Goal: Communication & Community: Answer question/provide support

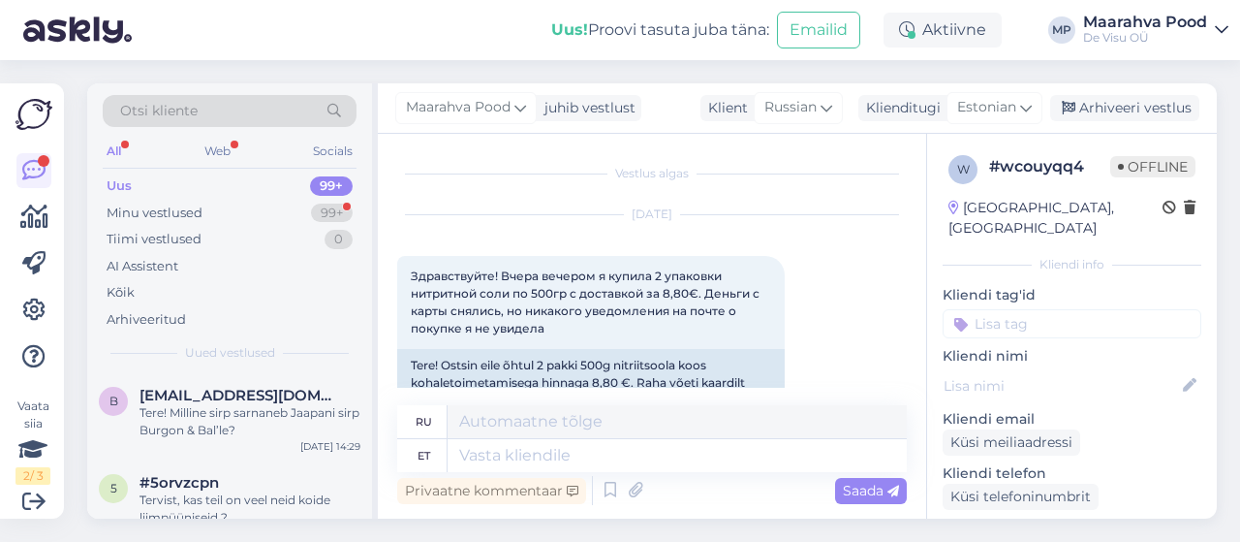
scroll to position [183, 0]
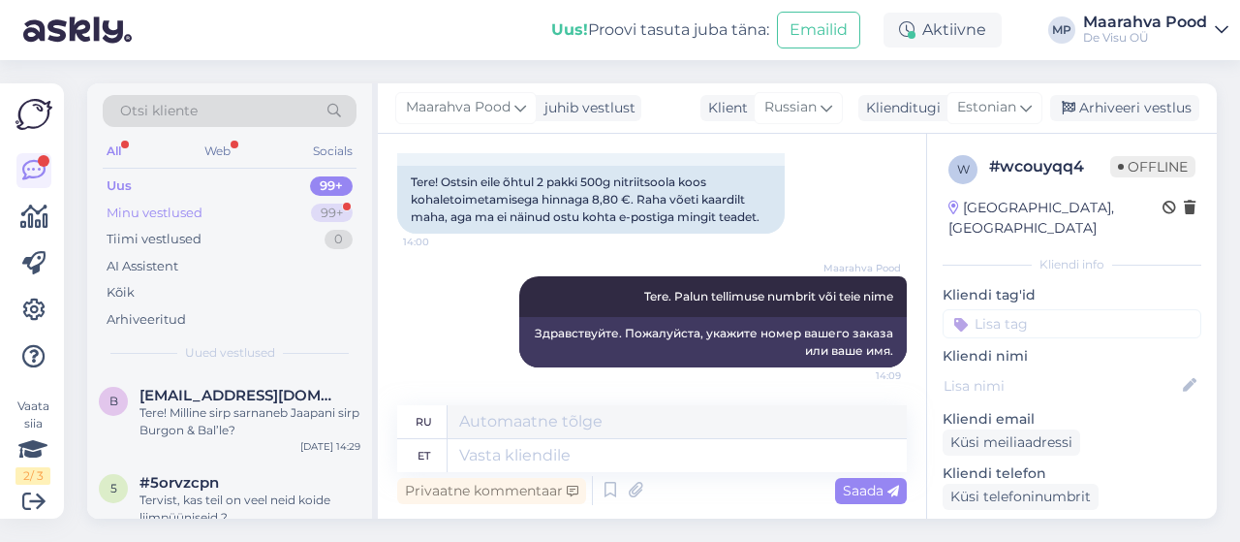
click at [186, 213] on div "Minu vestlused" at bounding box center [155, 212] width 96 height 19
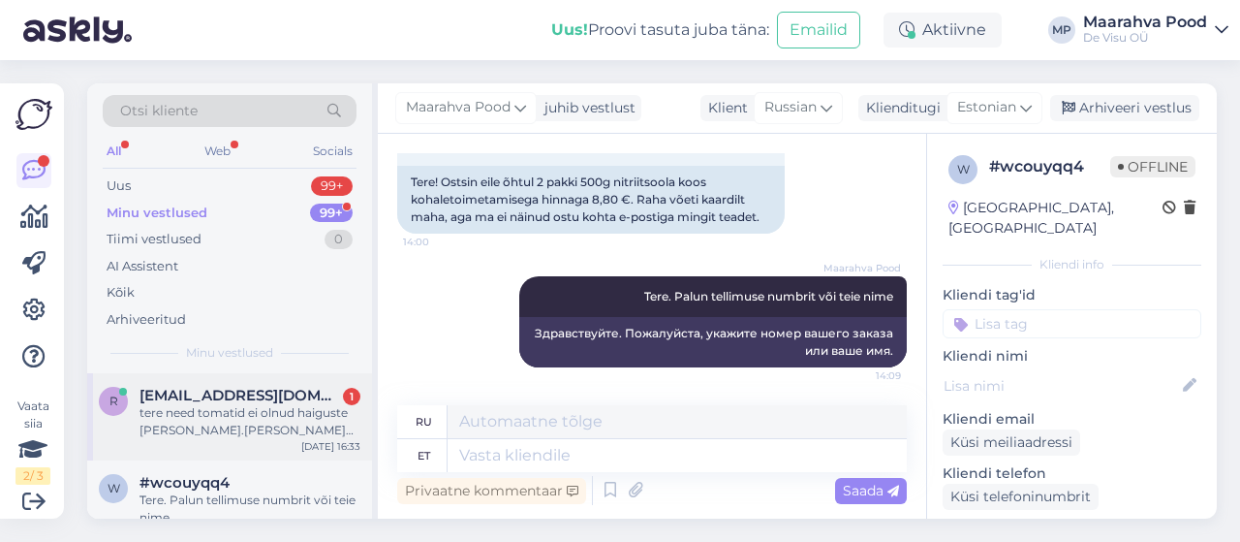
click at [223, 409] on div "tere need tomatid ei olnud haiguste [PERSON_NAME].[PERSON_NAME] saaki Tomat Mai…" at bounding box center [250, 421] width 221 height 35
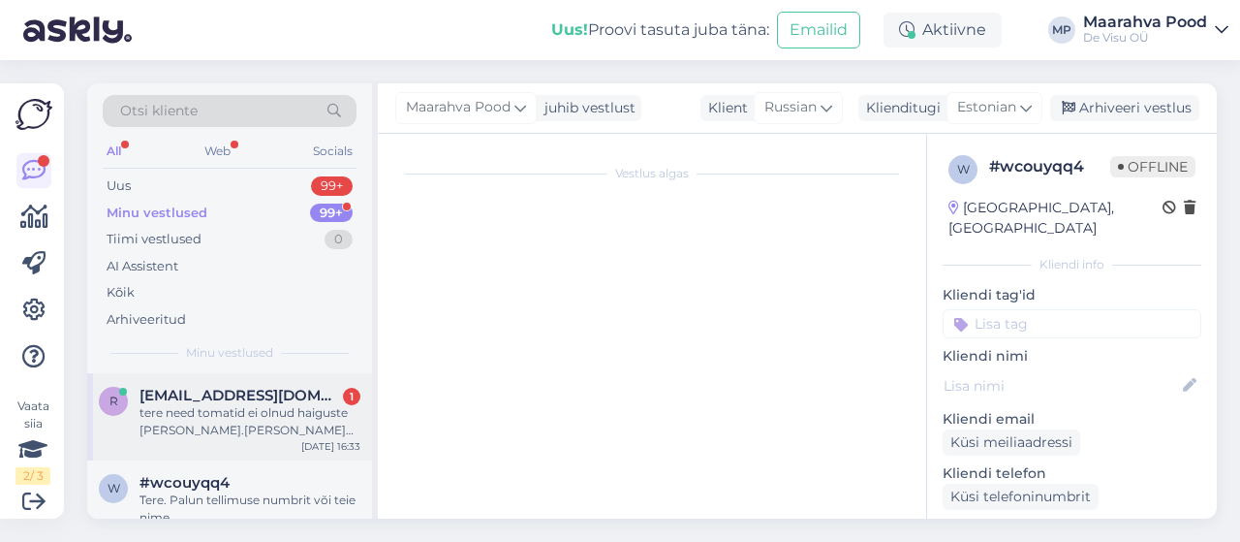
scroll to position [1665, 0]
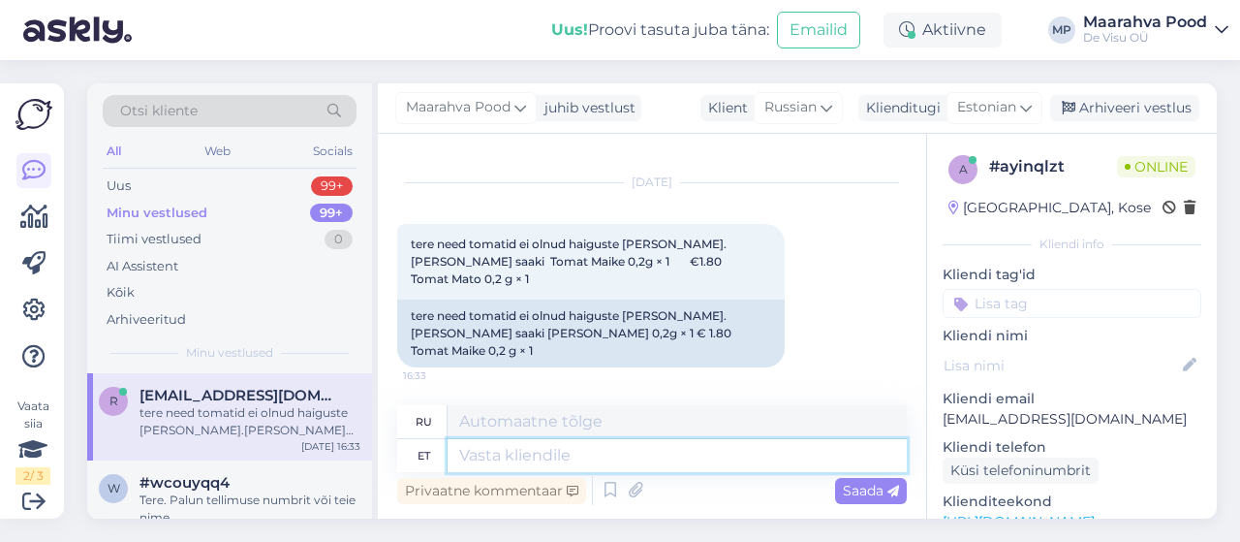
click at [653, 462] on textarea at bounding box center [677, 455] width 459 height 33
type textarea "Tere."
type textarea "Привет."
type textarea "Tere. Sel a"
type textarea "Привет. Это"
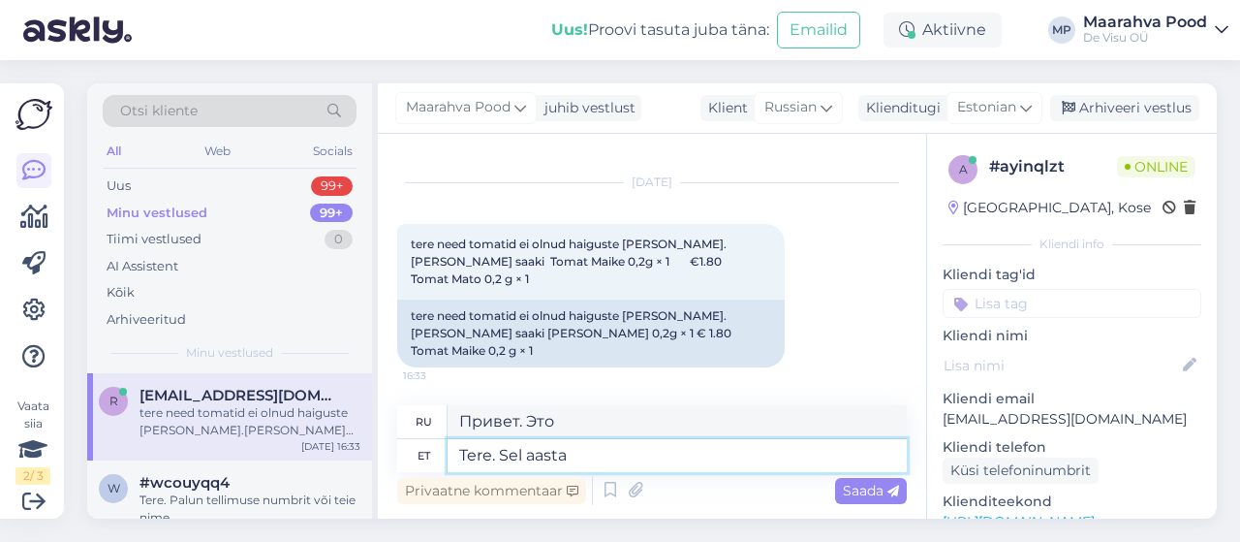
type textarea "Tere. Sel aastal"
type textarea "Привет. В этом году"
type textarea "Tere. Sel aastal on [PERSON_NAME] k"
type textarea "Привет. В этом году урожай..."
type textarea "Tere. Sel aastal on [PERSON_NAME] kõigil"
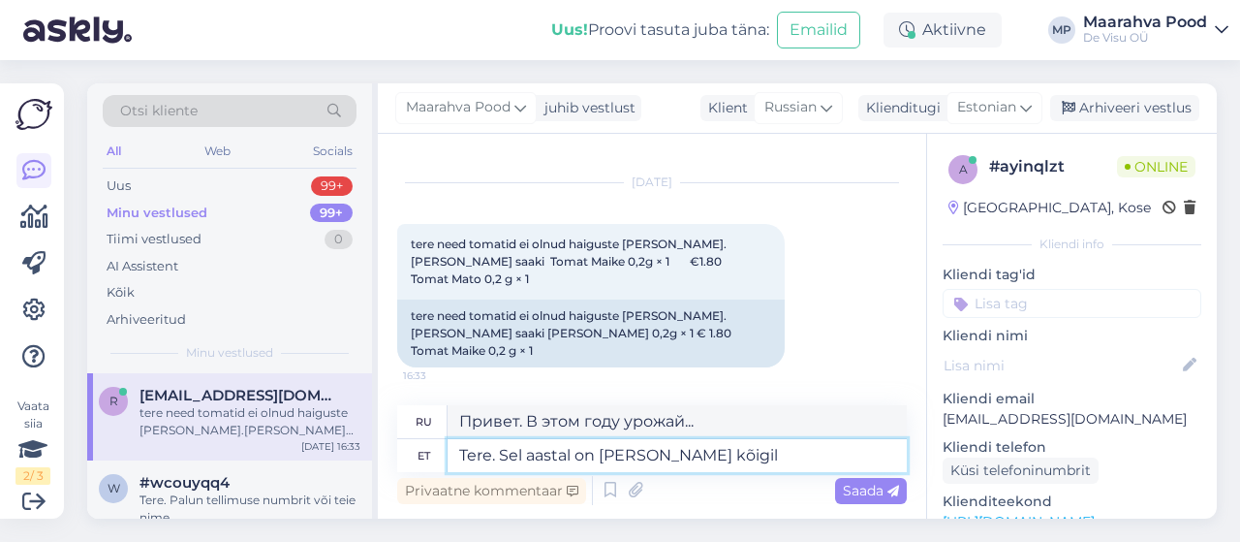
type textarea "Привет. В этом году у всех хороший урожай."
type textarea "Tere. Sel aastal on [PERSON_NAME] kõigil kehvema p"
type textarea "Привет. В этом году урожай хуже всех."
type textarea "Tere. Sel aastal on [PERSON_NAME] kõigil kehvema poolsem."
type textarea "Привет. В этом году урожай у всех хуже некуда."
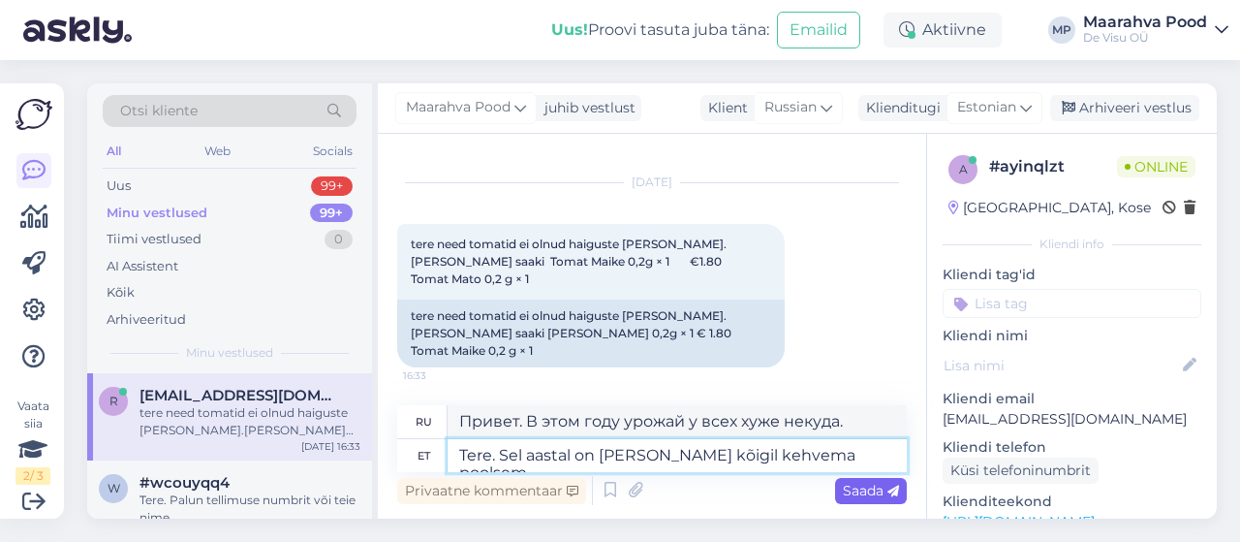
type textarea "Tere. Sel aastal on [PERSON_NAME] kõigil kehvema poolsem."
click at [851, 489] on span "Saada" at bounding box center [871, 489] width 56 height 17
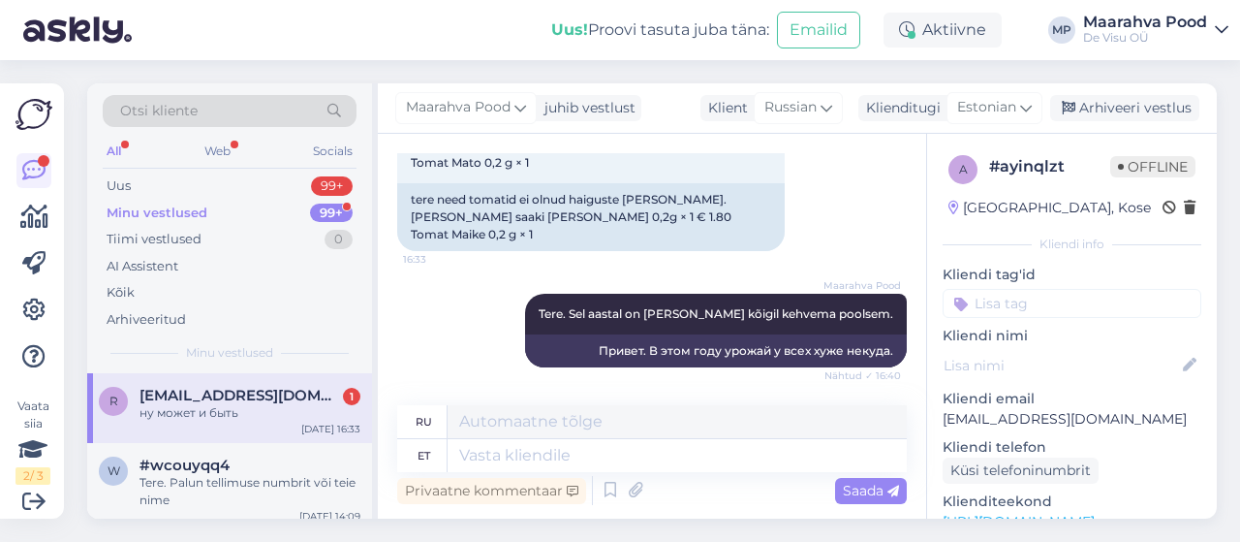
scroll to position [1898, 0]
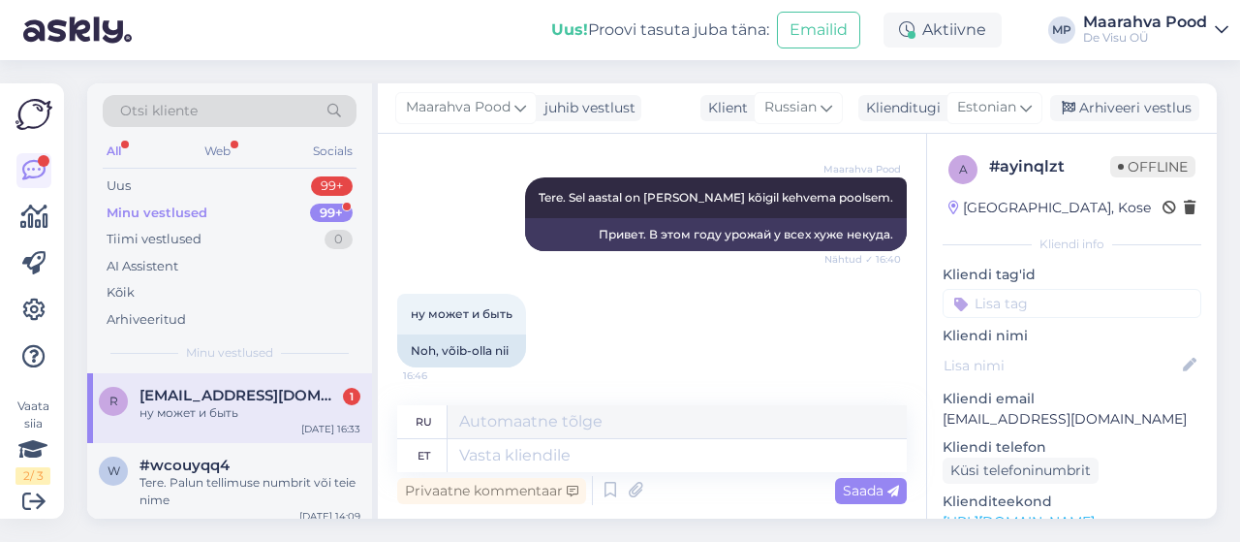
click at [293, 377] on div "r [EMAIL_ADDRESS][DOMAIN_NAME] 1 ну может и быть [DATE] 16:33" at bounding box center [229, 408] width 285 height 70
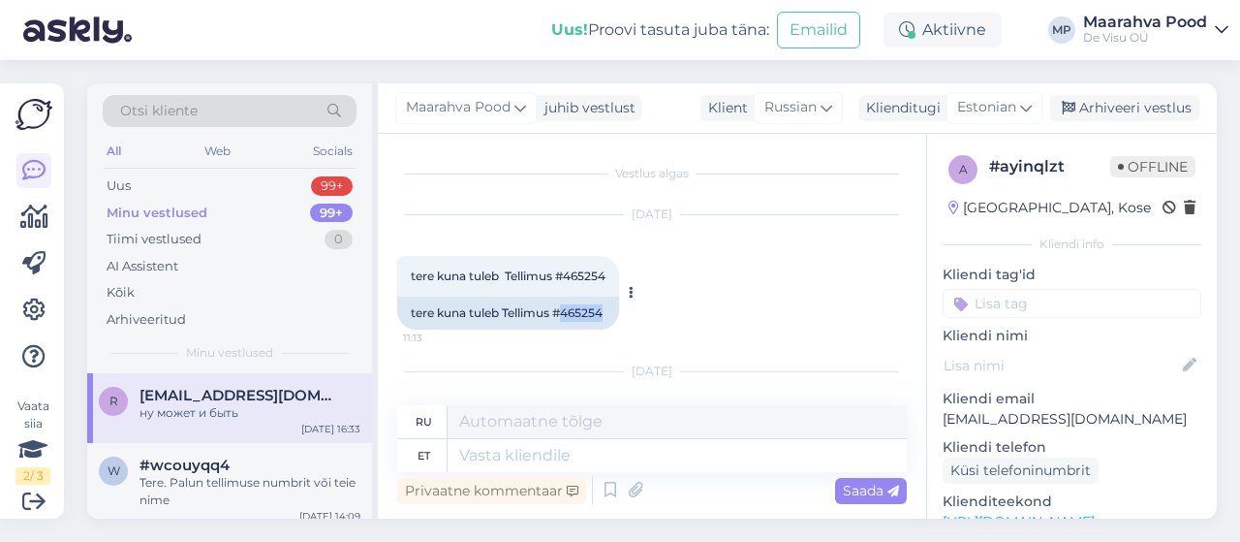
drag, startPoint x: 606, startPoint y: 310, endPoint x: 568, endPoint y: 312, distance: 38.8
click at [568, 312] on div "tere kuna tuleb Tellimus #465254" at bounding box center [508, 312] width 222 height 33
copy div "465254"
click at [618, 452] on textarea at bounding box center [677, 455] width 459 height 33
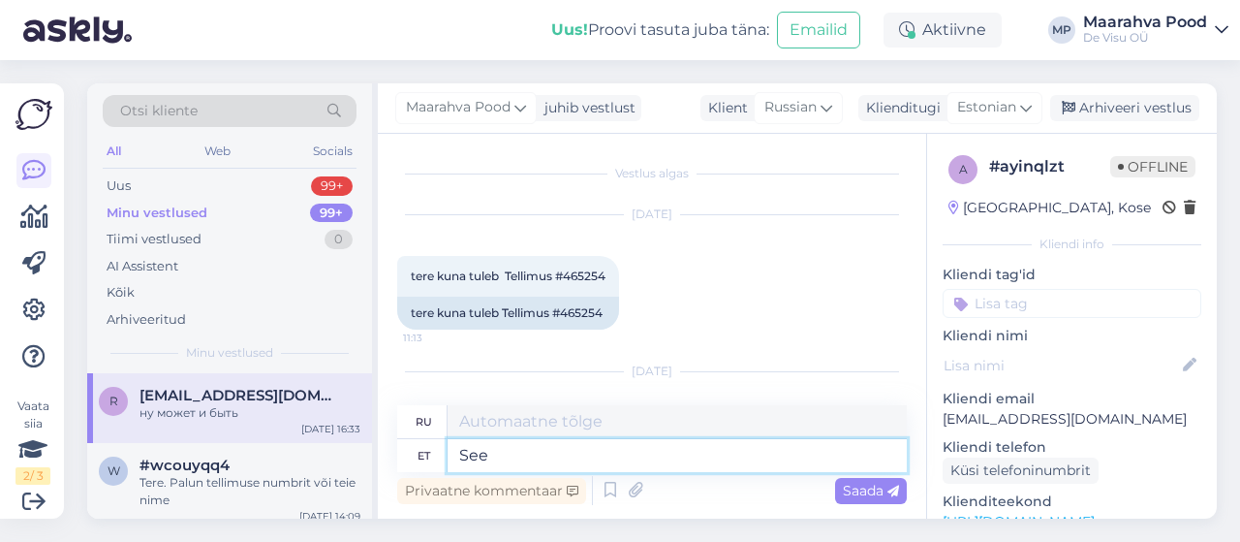
type textarea "See o"
type textarea "Этот"
type textarea "See on a"
type textarea "Это"
type textarea "See on aprillikuu t"
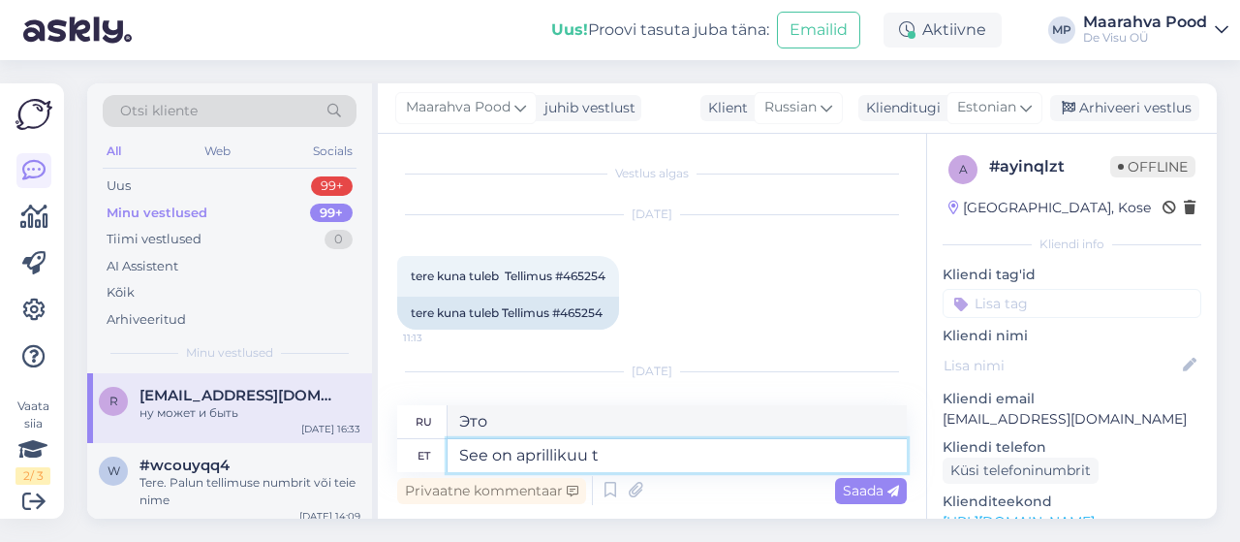
type textarea "На дворе апрель."
type textarea "See on aprillikuu [PERSON_NAME]"
type textarea "Это апрельский приказ."
type textarea "See on aprillikuu tellimus ja"
type textarea "Это апрельский приказ [PERSON_NAME]"
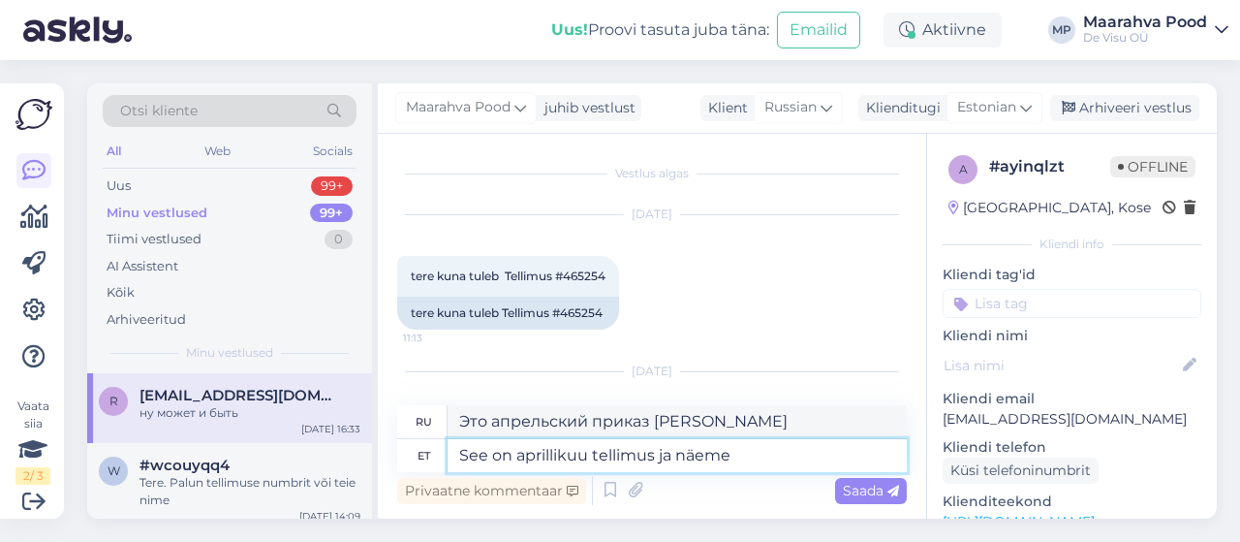
type textarea "See on aprillikuu tellimus ja näeme e"
type textarea "Это апрельский приказ, а там посмотрим."
type textarea "See on aprillikuu tellimus ja näeme et o"
type textarea "Это апрельский приказ, посмотрим."
type textarea "See on aprillikuu tellimus ja näeme et olete s"
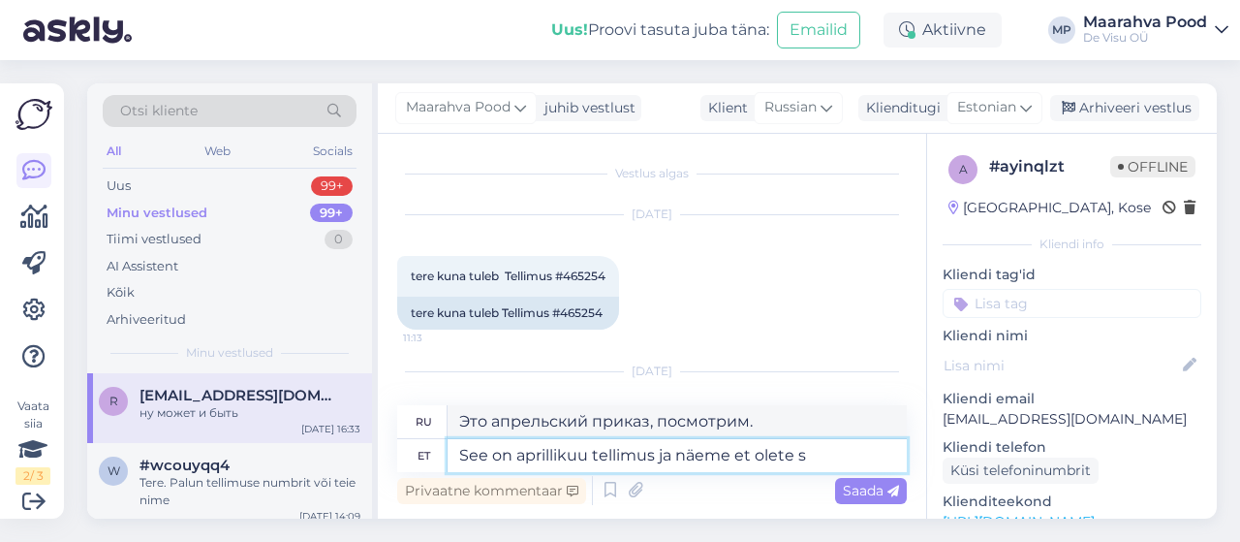
type textarea "Это апрельский заказ, и мы видим, что вы"
type textarea "See on aprillikuu tellimus ja näeme et [PERSON_NAME] j"
type textarea "Это апрельский заказ, и мы видим, что вы его получили."
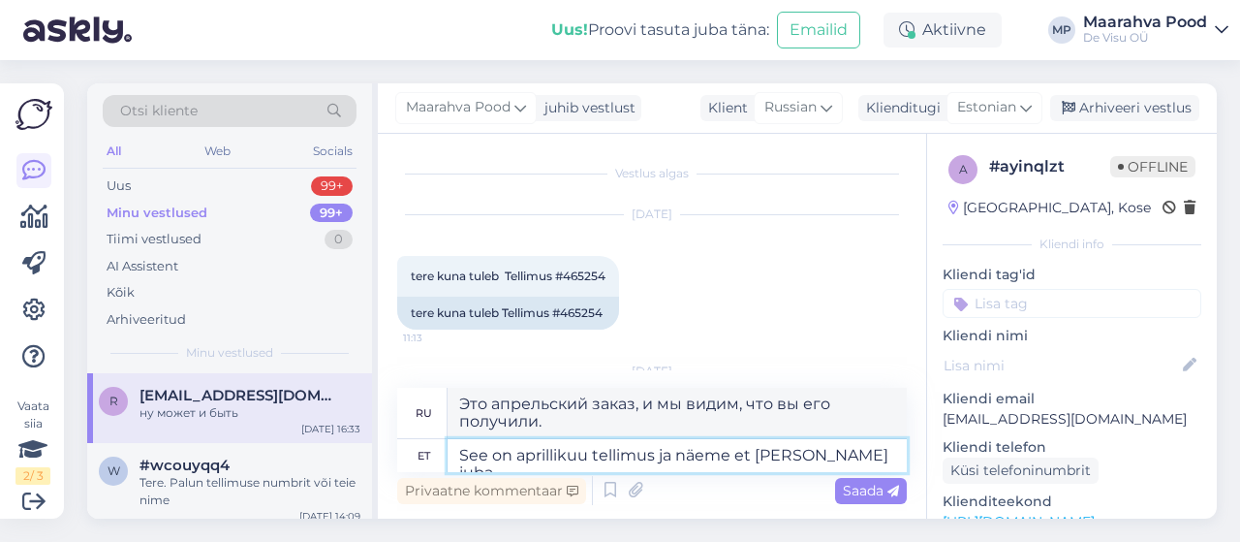
type textarea "See on aprillikuu tellimus ja näeme et [PERSON_NAME] juba"
type textarea "Это апрельский заказ, и мы видим, что вы его уже получили."
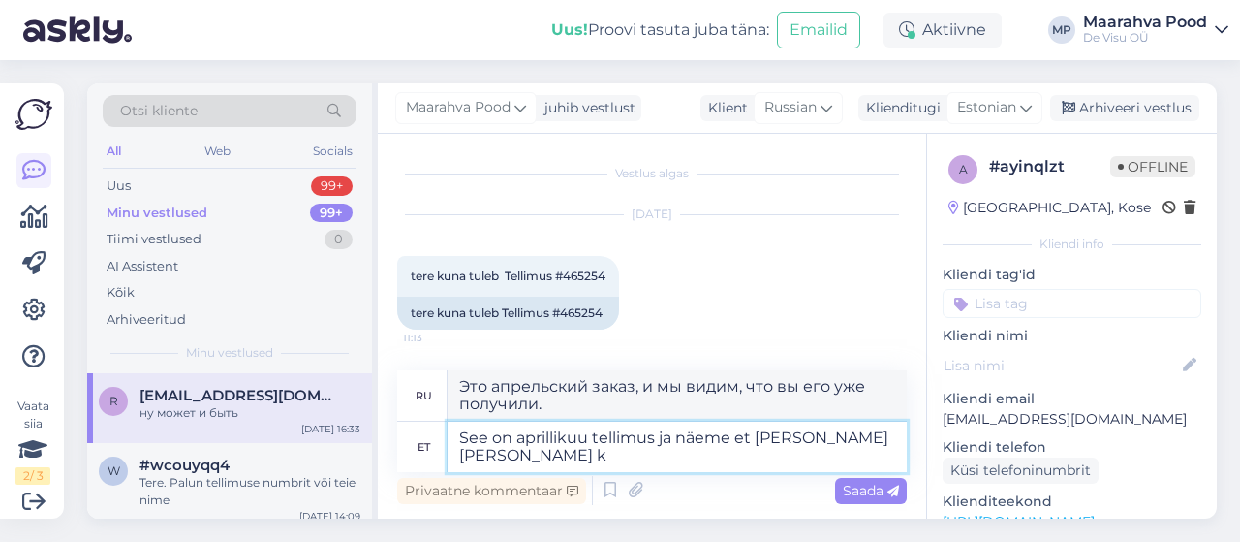
type textarea "See on aprillikuu tellimus ja näeme et [PERSON_NAME] [PERSON_NAME] kä"
type textarea "Это апрельский заказ, и мы видим, что он у вас уже давно."
type textarea "See on aprillikuu tellimus ja näeme et [PERSON_NAME] juba [PERSON_NAME] sa"
type textarea "Это апрельский заказ, и мы видим, что вы его получили уже давно."
type textarea "See on aprillikuu tellimus ja näeme et [PERSON_NAME] juba [PERSON_NAME] saanud?!"
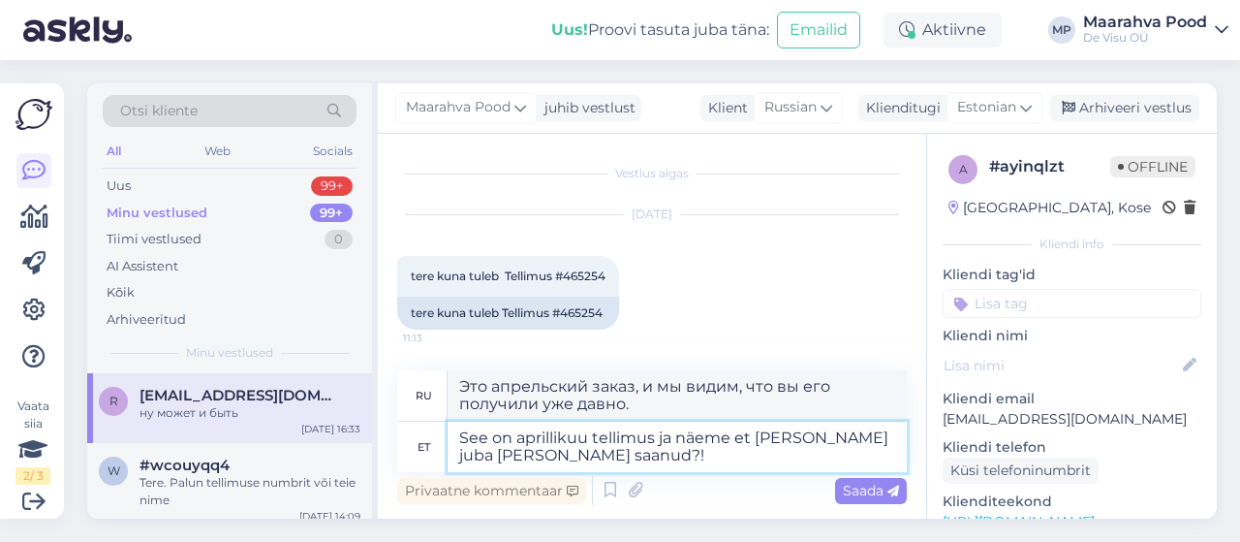
type textarea "Это апрельский заказ, и мы видим, что вы его получили уже давно?!"
type textarea "See on aprillikuu tellimus ja näeme et [PERSON_NAME] juba [PERSON_NAME] saanud?!"
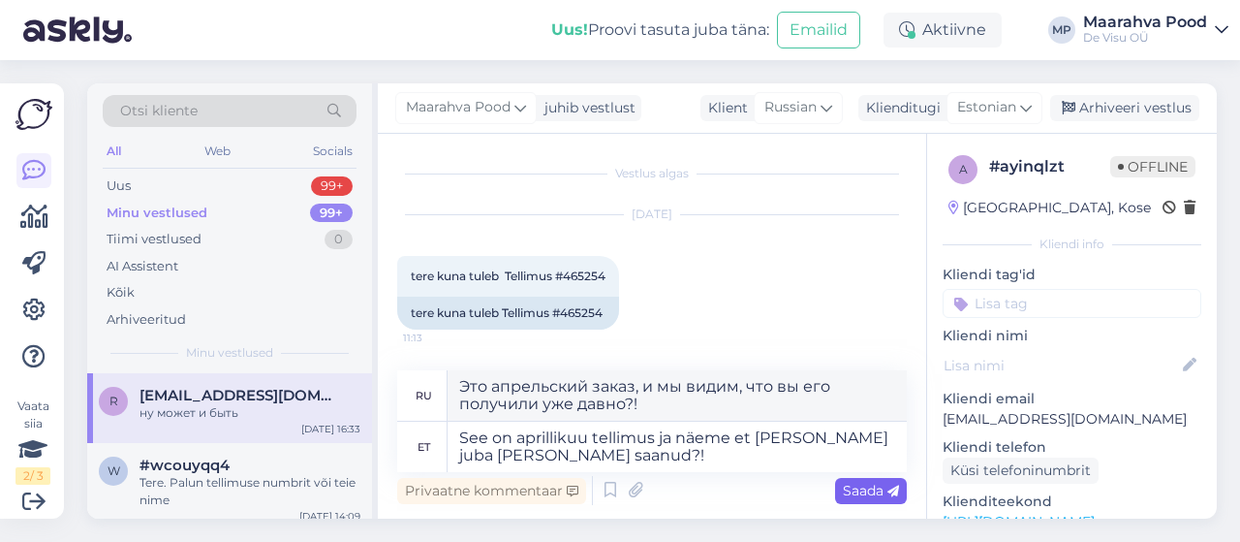
click at [868, 494] on span "Saada" at bounding box center [871, 489] width 56 height 17
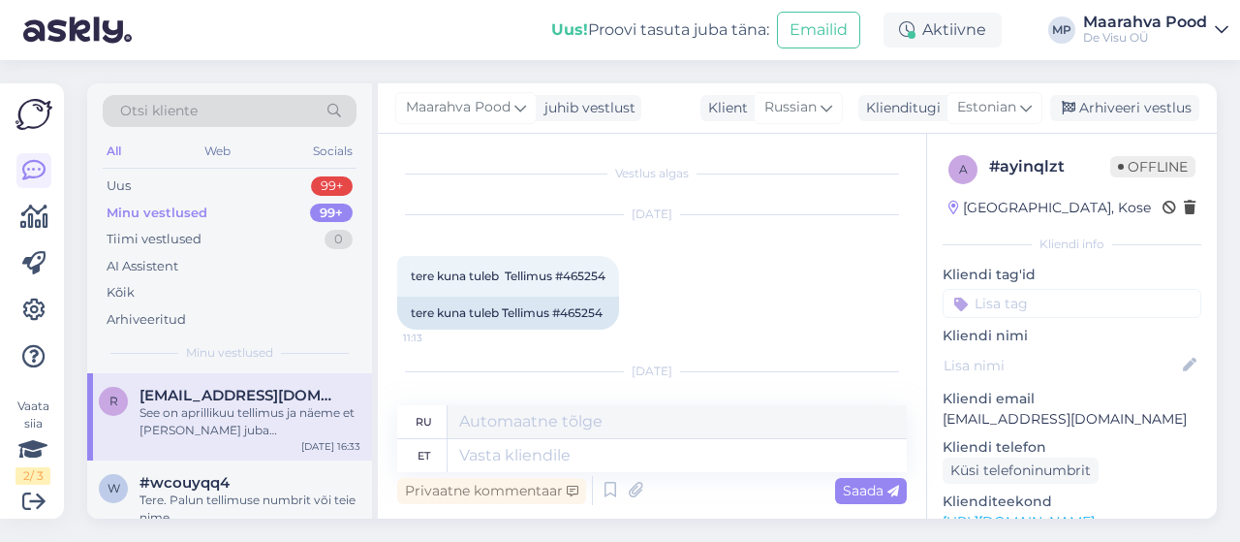
scroll to position [2049, 0]
